Goal: Navigation & Orientation: Understand site structure

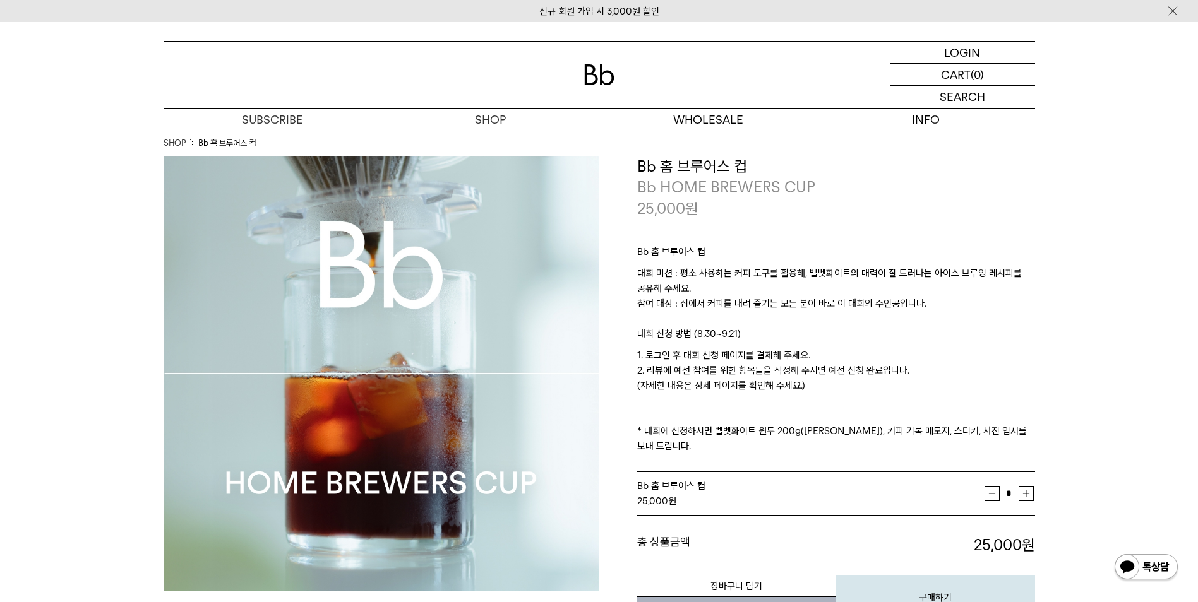
click at [590, 72] on img at bounding box center [599, 74] width 30 height 21
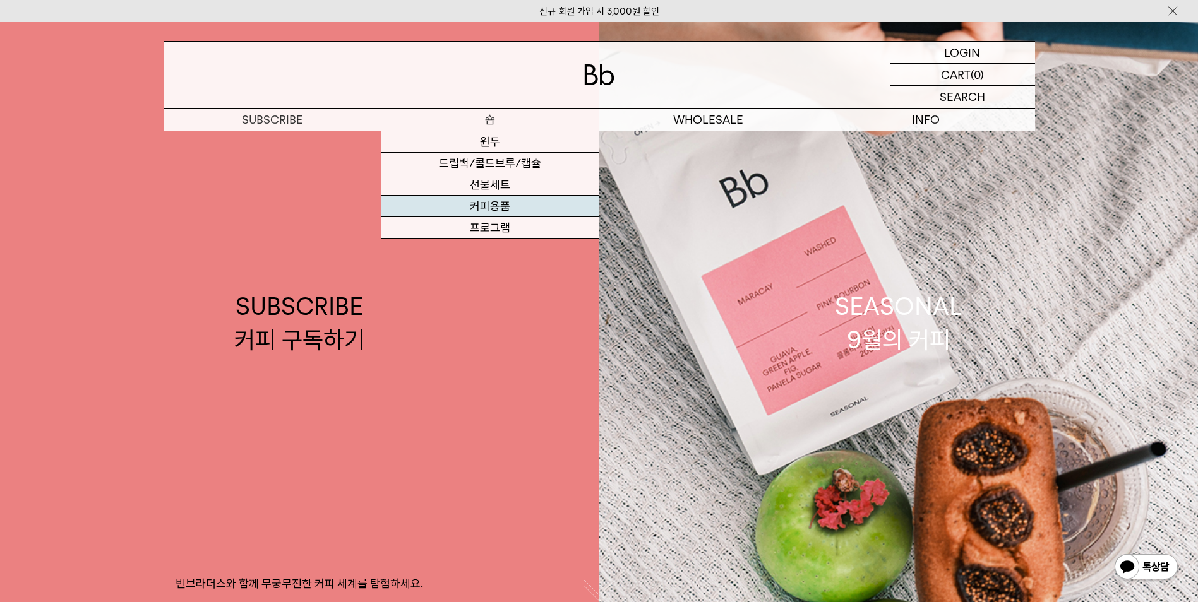
click at [506, 210] on link "커피용품" at bounding box center [490, 206] width 218 height 21
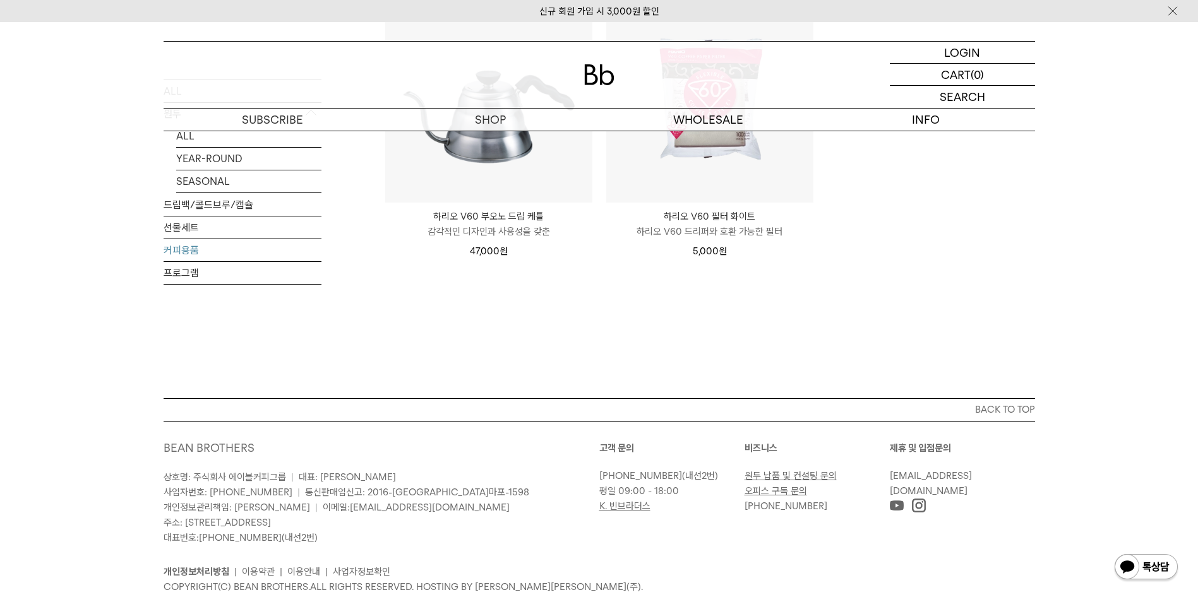
scroll to position [382, 0]
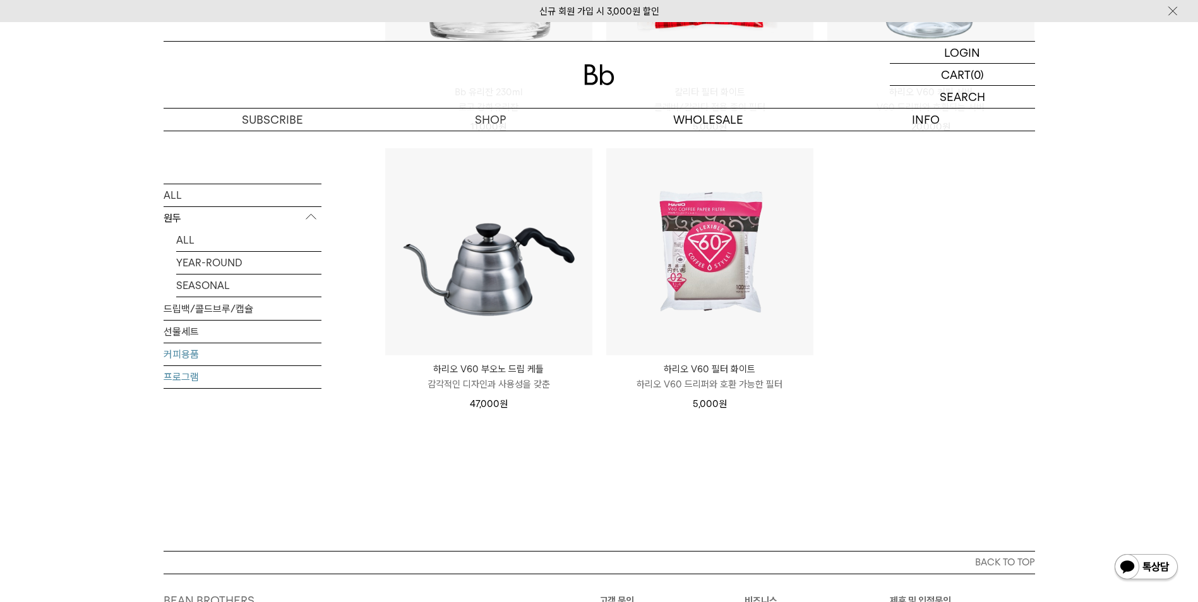
click at [186, 381] on link "프로그램" at bounding box center [243, 377] width 158 height 22
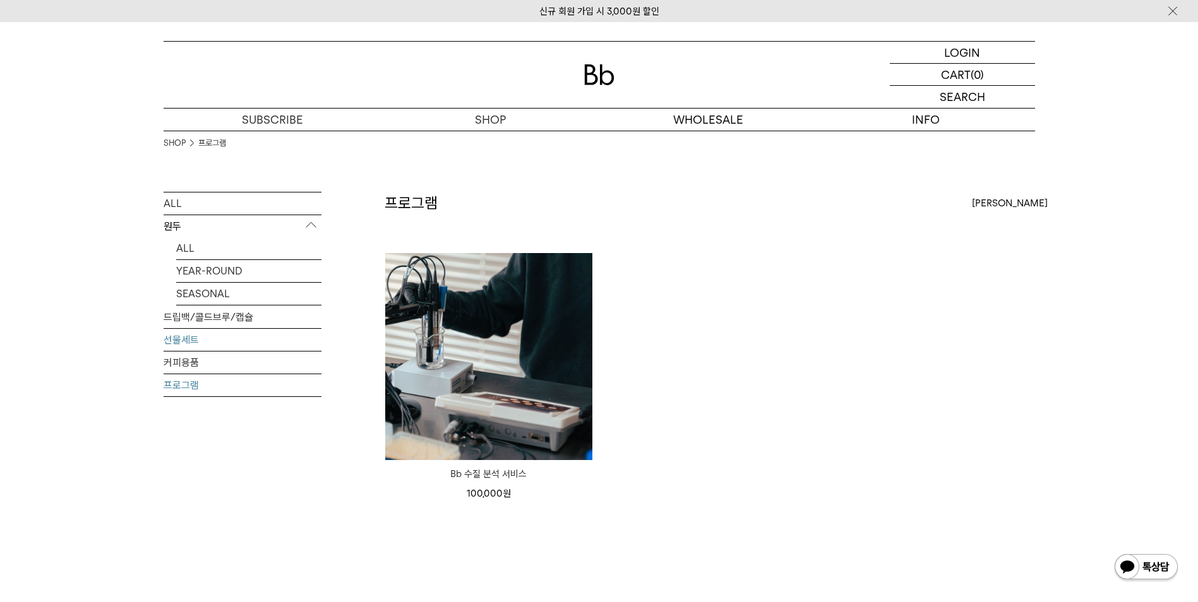
click at [174, 341] on link "선물세트" at bounding box center [243, 340] width 158 height 22
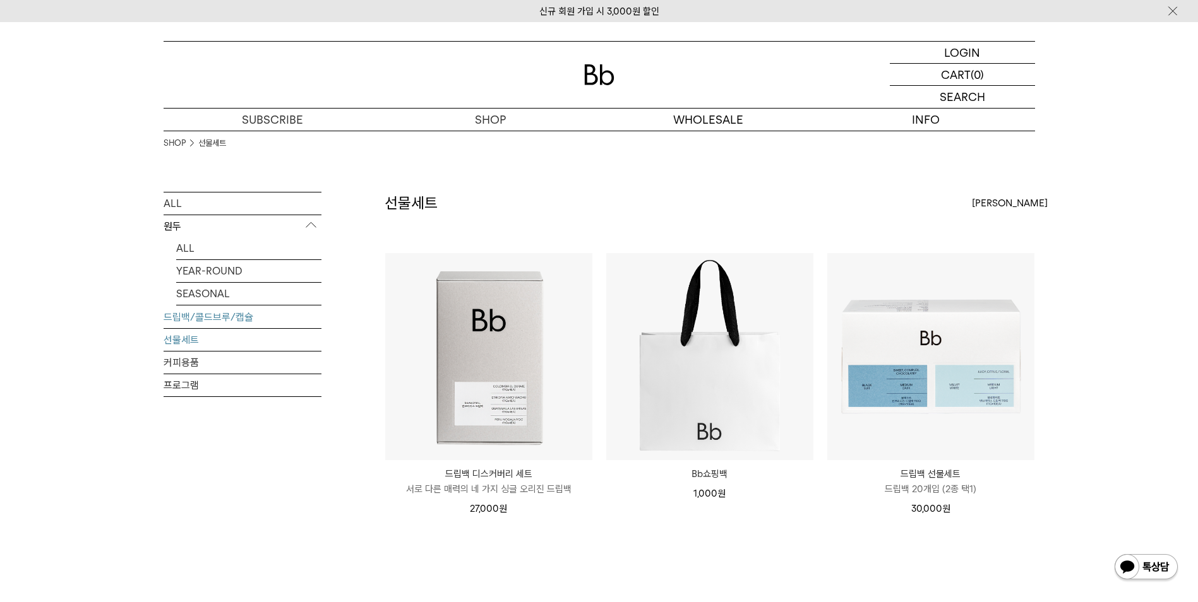
click at [208, 319] on link "드립백/콜드브루/캡슐" at bounding box center [243, 317] width 158 height 22
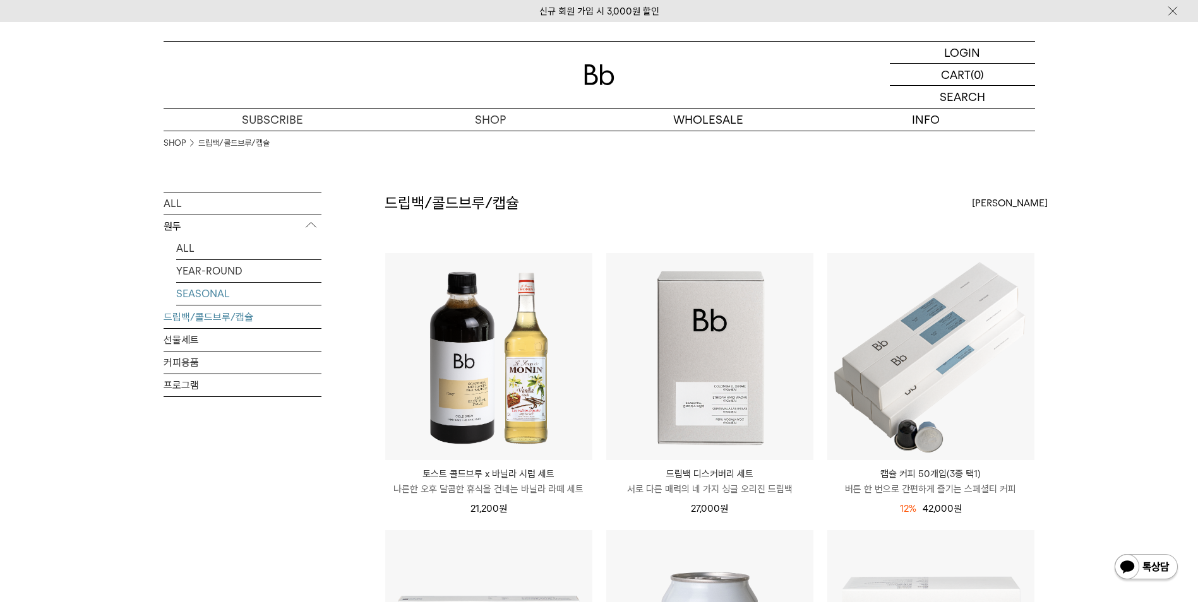
click at [206, 296] on link "SEASONAL" at bounding box center [248, 294] width 145 height 22
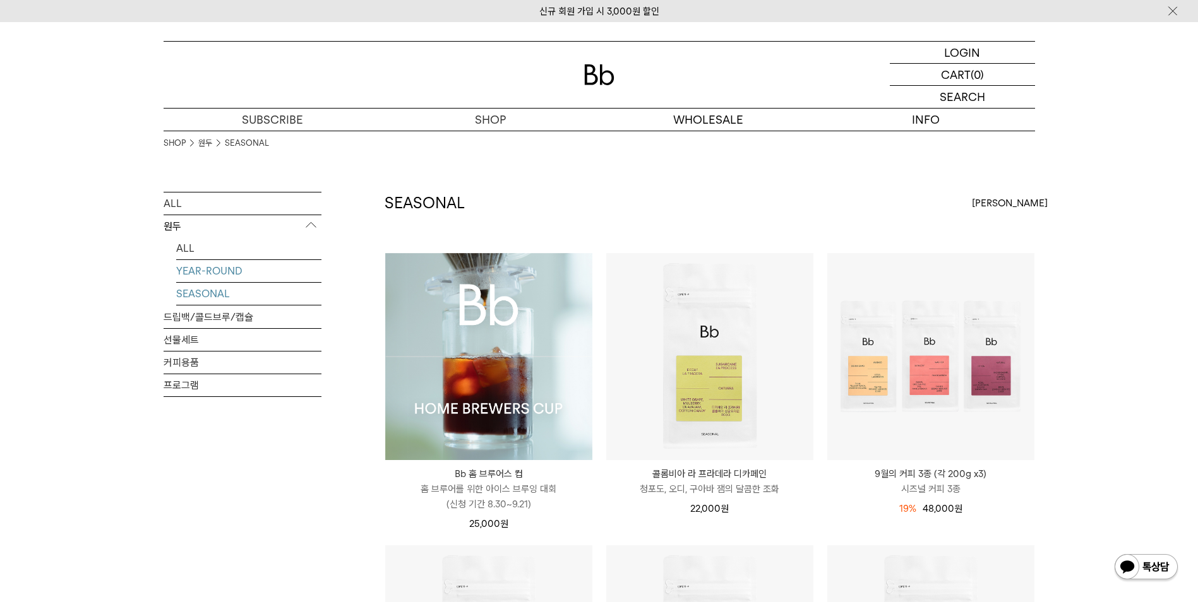
click at [194, 269] on link "YEAR-ROUND" at bounding box center [248, 271] width 145 height 22
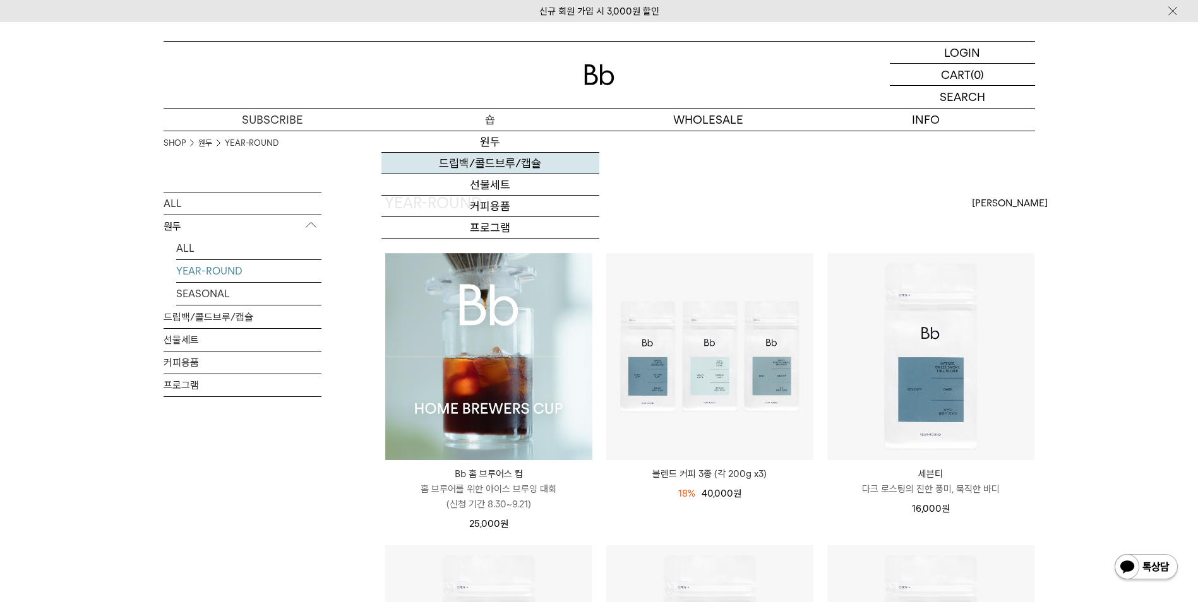
click at [497, 167] on link "드립백/콜드브루/캡슐" at bounding box center [490, 163] width 218 height 21
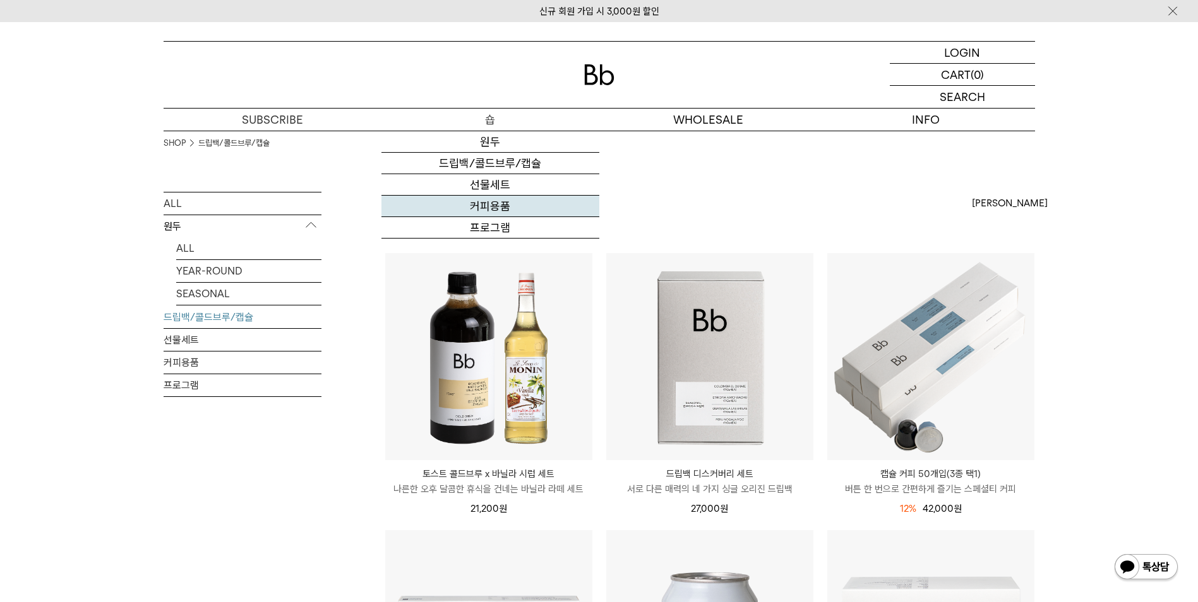
click at [486, 208] on link "커피용품" at bounding box center [490, 206] width 218 height 21
